Goal: Transaction & Acquisition: Purchase product/service

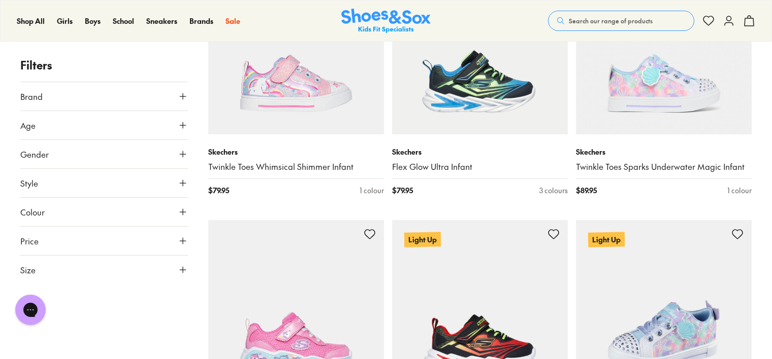
scroll to position [1168, 0]
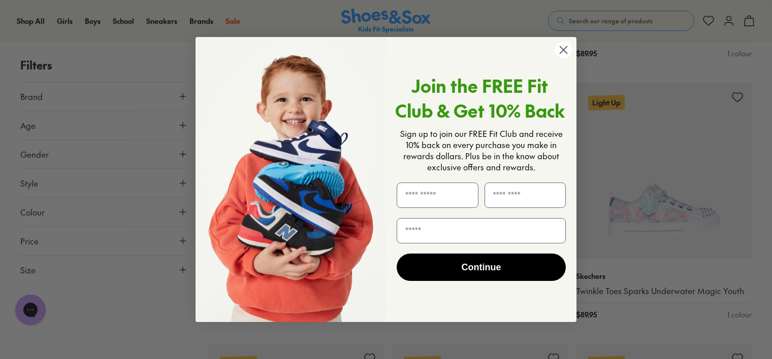
click at [556, 49] on circle "Close dialog" at bounding box center [563, 50] width 17 height 17
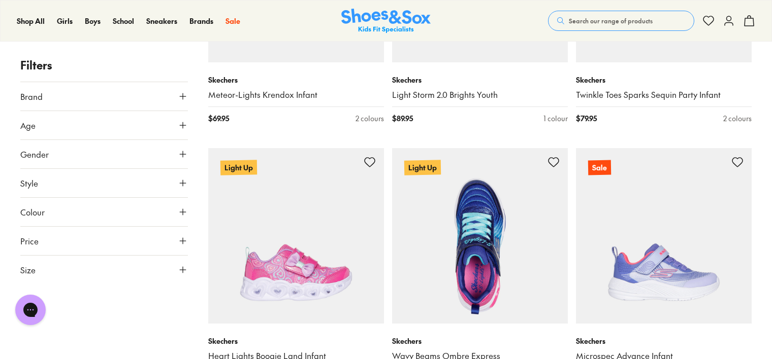
scroll to position [2437, 0]
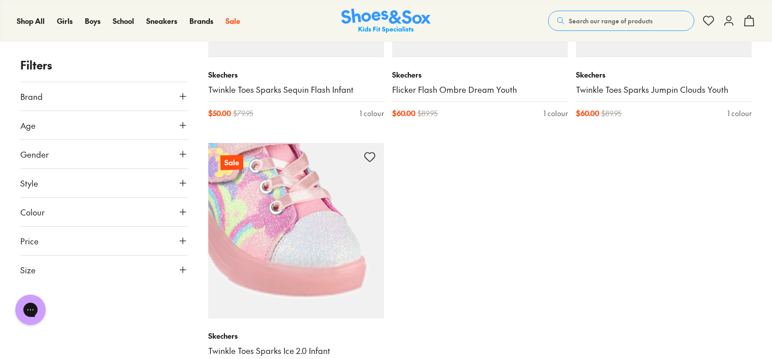
scroll to position [4569, 0]
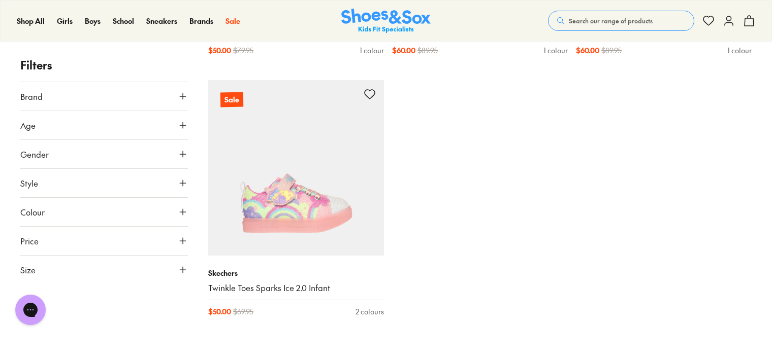
click at [180, 270] on icon at bounding box center [183, 270] width 10 height 10
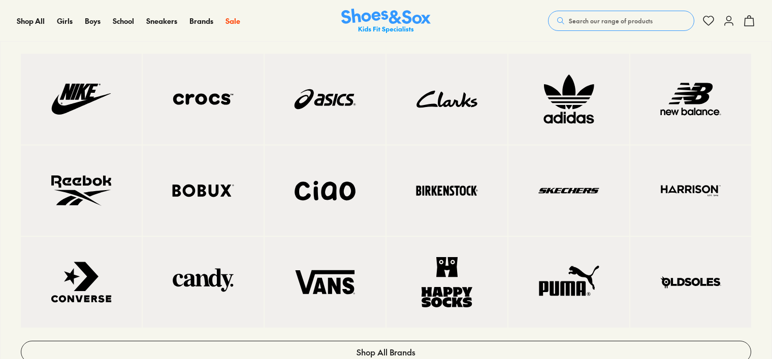
scroll to position [4316, 0]
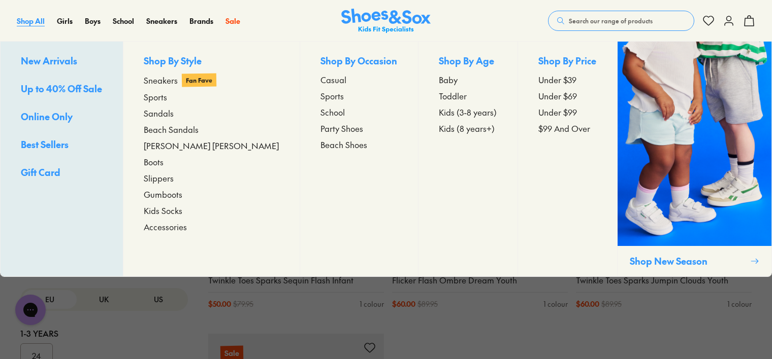
click at [31, 23] on span "Shop All" at bounding box center [31, 21] width 28 height 10
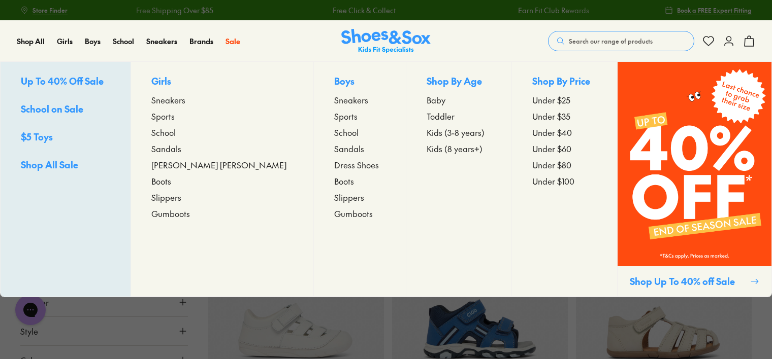
click at [97, 81] on span "Up To 40% Off Sale" at bounding box center [62, 81] width 83 height 13
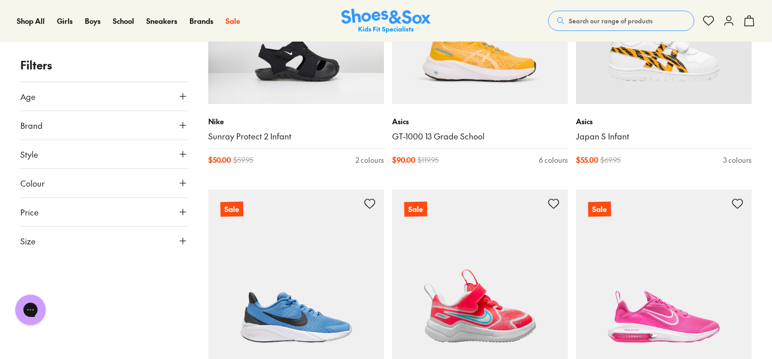
scroll to position [2183, 0]
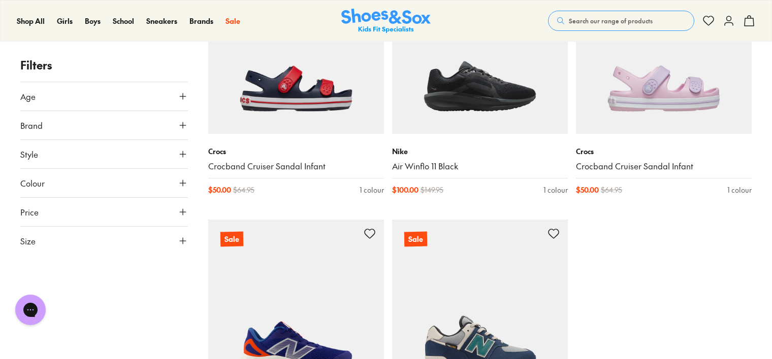
scroll to position [2691, 0]
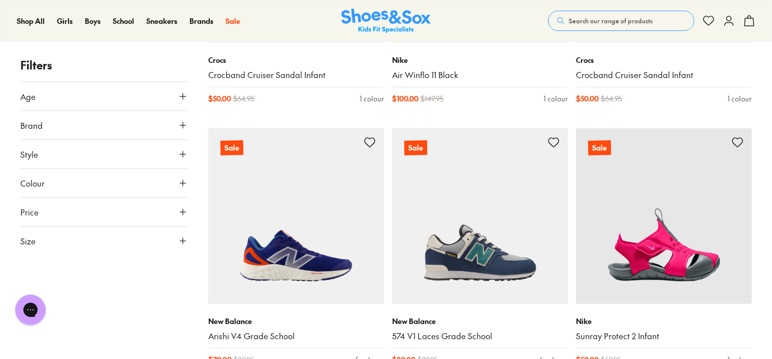
click at [179, 242] on icon at bounding box center [183, 241] width 10 height 10
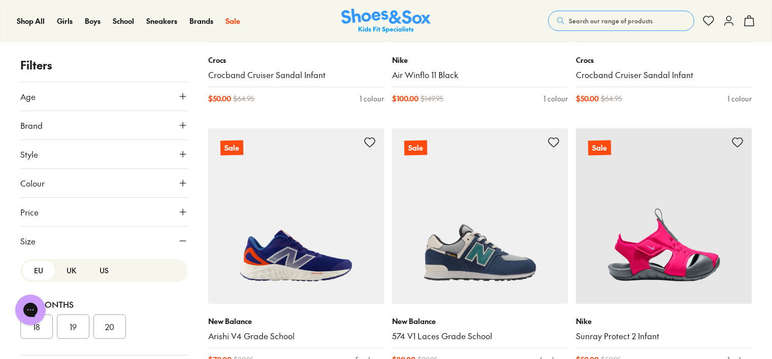
scroll to position [0, 0]
click at [63, 267] on button "UK" at bounding box center [71, 270] width 32 height 19
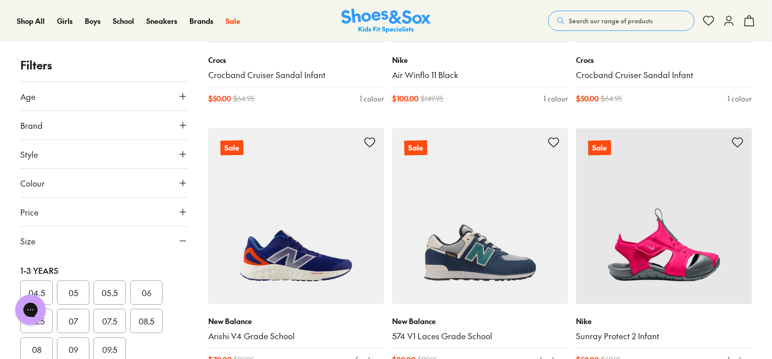
scroll to position [152, 0]
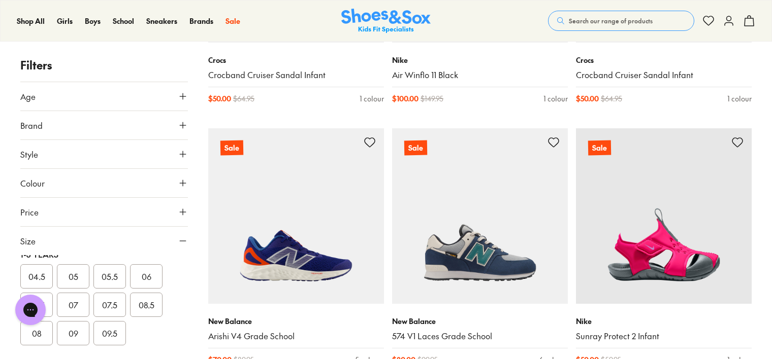
click at [71, 330] on button "09" at bounding box center [73, 333] width 32 height 24
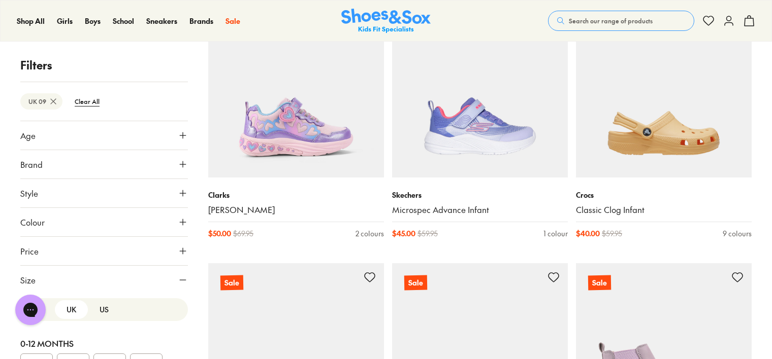
click at [179, 280] on icon at bounding box center [183, 280] width 10 height 10
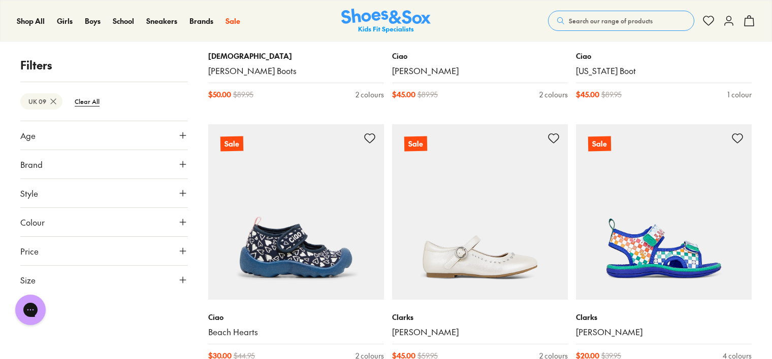
scroll to position [1523, 0]
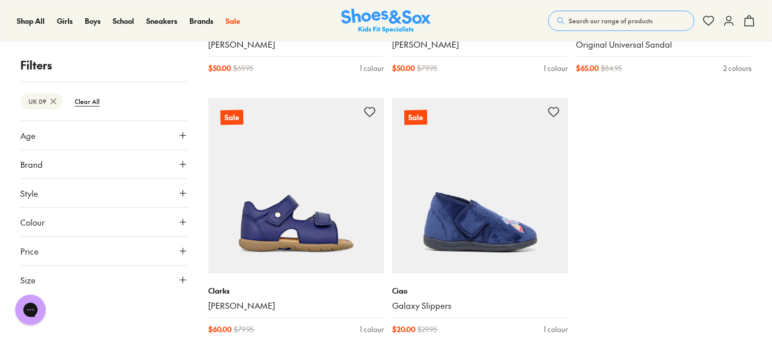
scroll to position [2792, 0]
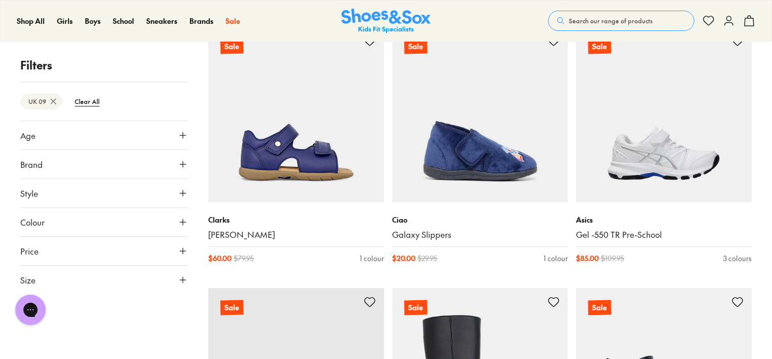
click at [386, 323] on div "Sale Clarks Addison $ 50.00 $ 69.95 2 colours Sale Skechers Microspec Advance I…" at bounding box center [479, 282] width 543 height 5739
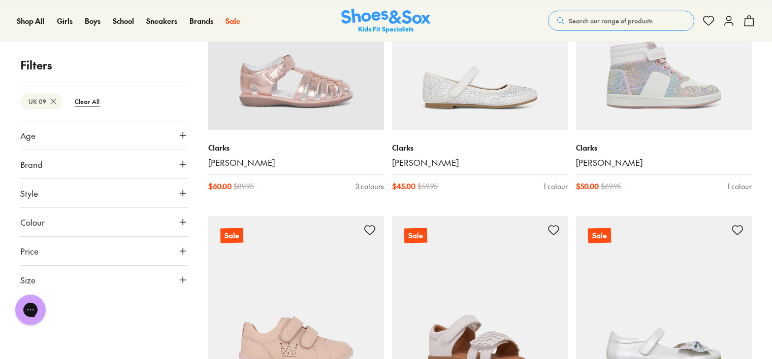
scroll to position [4569, 0]
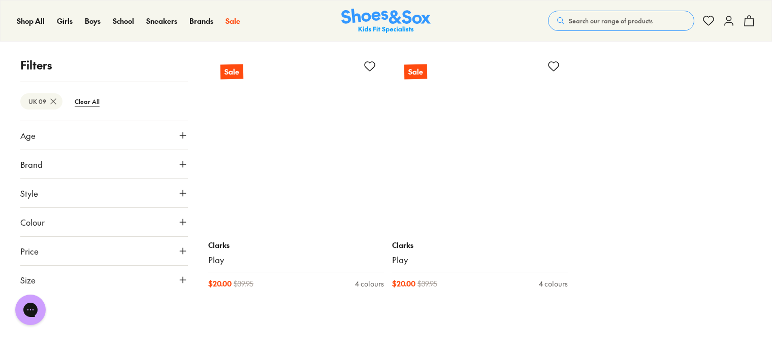
scroll to position [7717, 0]
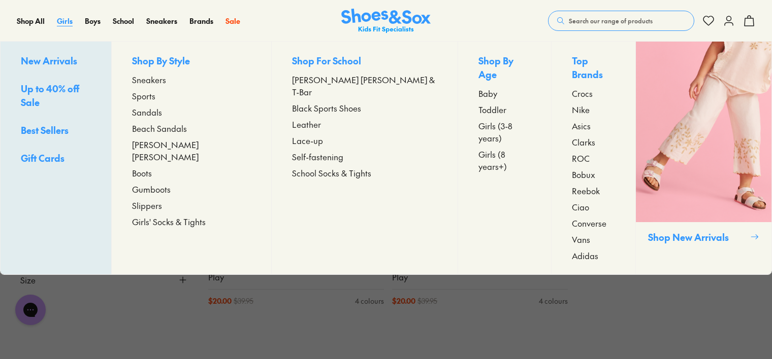
click at [63, 16] on span "Girls" at bounding box center [65, 21] width 16 height 10
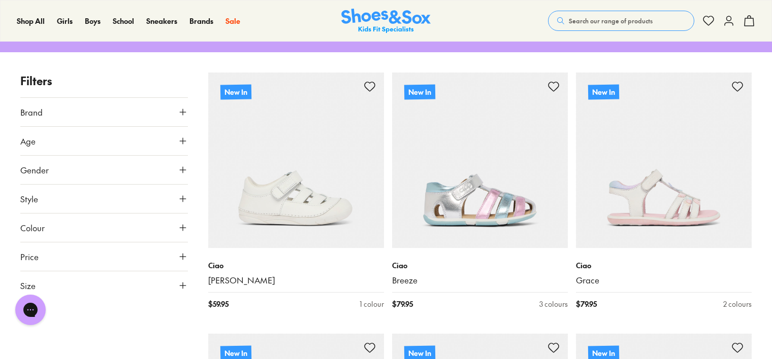
click at [183, 286] on use at bounding box center [183, 286] width 6 height 6
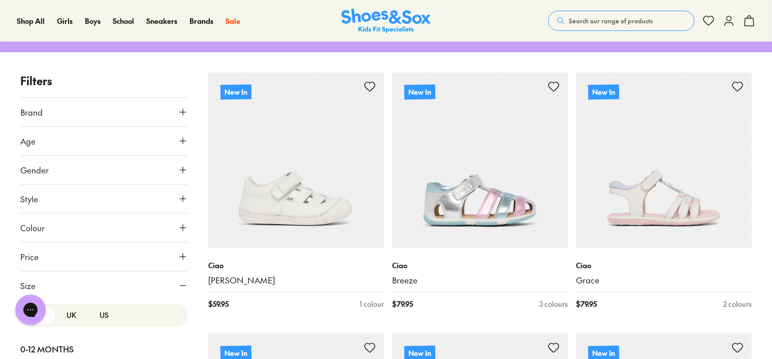
click at [75, 312] on button "UK" at bounding box center [71, 315] width 32 height 19
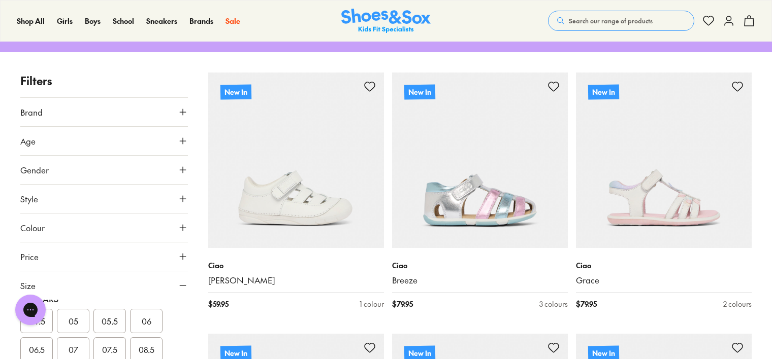
scroll to position [203, 0]
click at [70, 326] on button "09" at bounding box center [73, 327] width 32 height 24
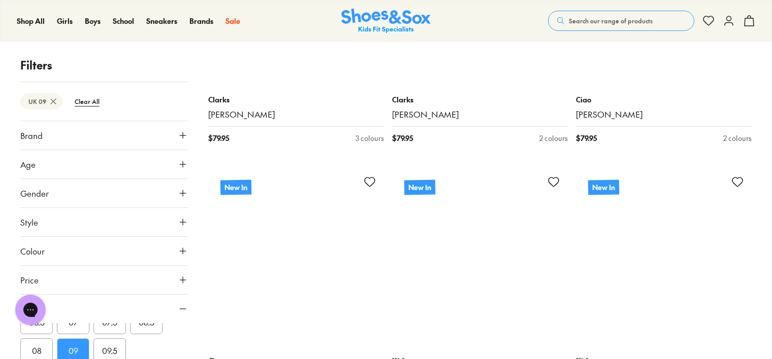
scroll to position [2502, 0]
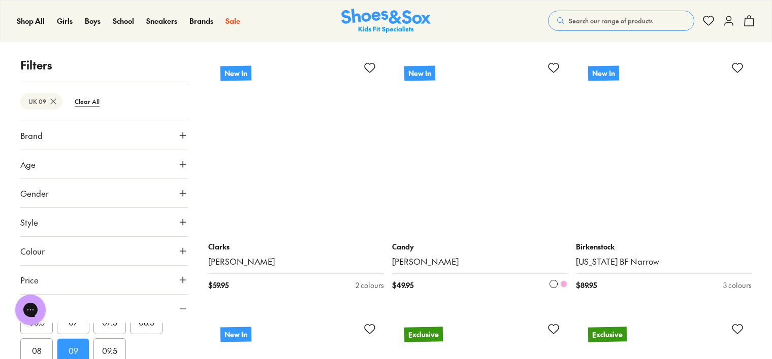
scroll to position [5142, 0]
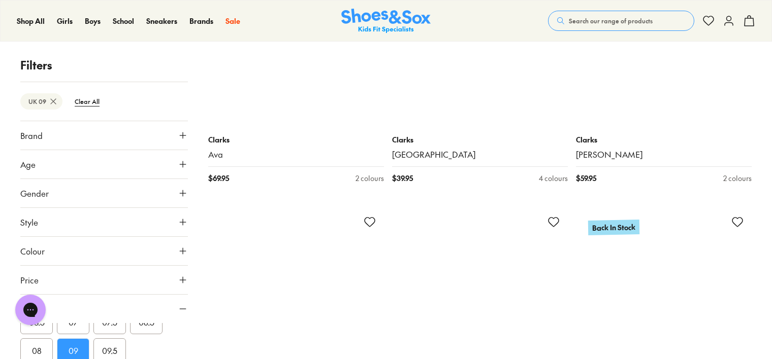
scroll to position [7985, 0]
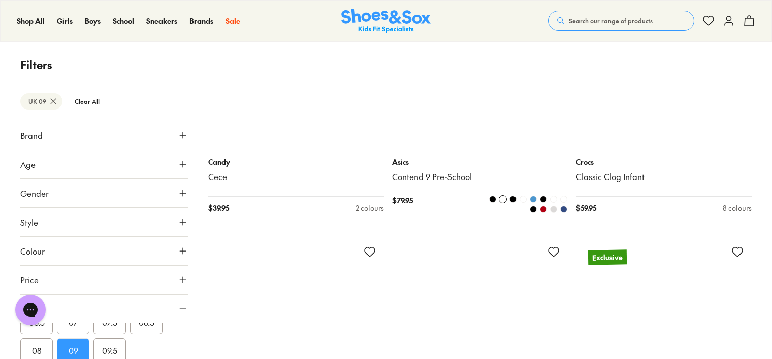
scroll to position [10219, 0]
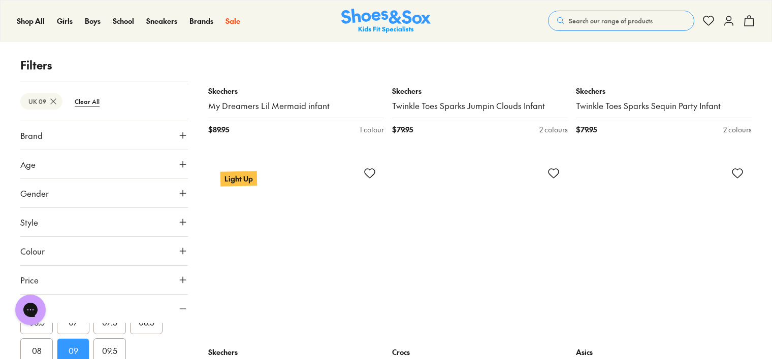
scroll to position [13460, 0]
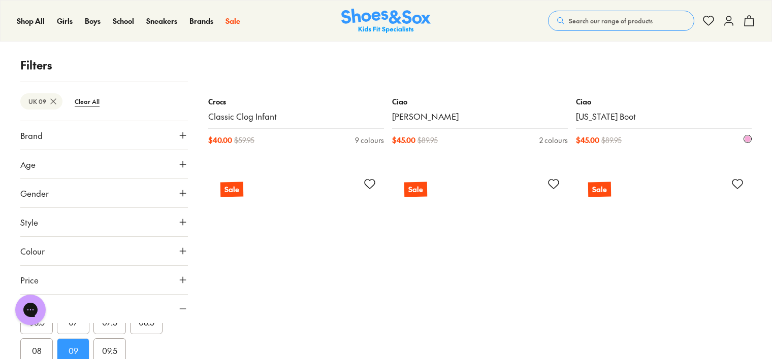
scroll to position [15847, 0]
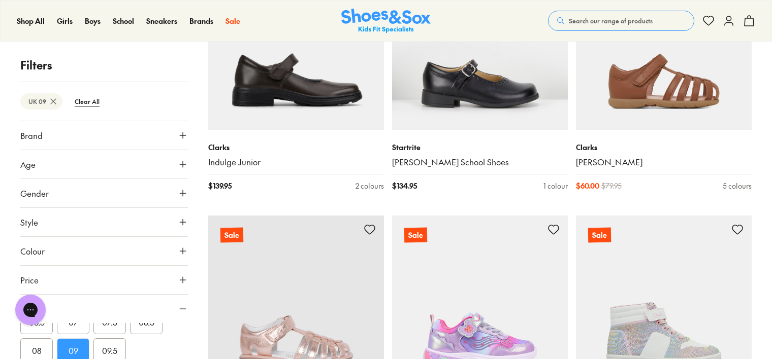
scroll to position [18995, 0]
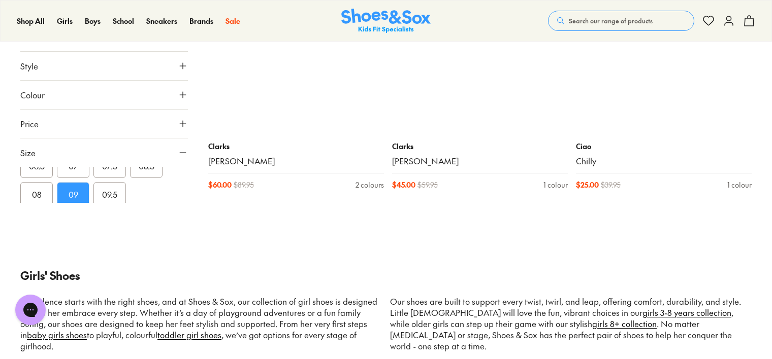
scroll to position [21381, 0]
